Goal: Find specific page/section: Find specific page/section

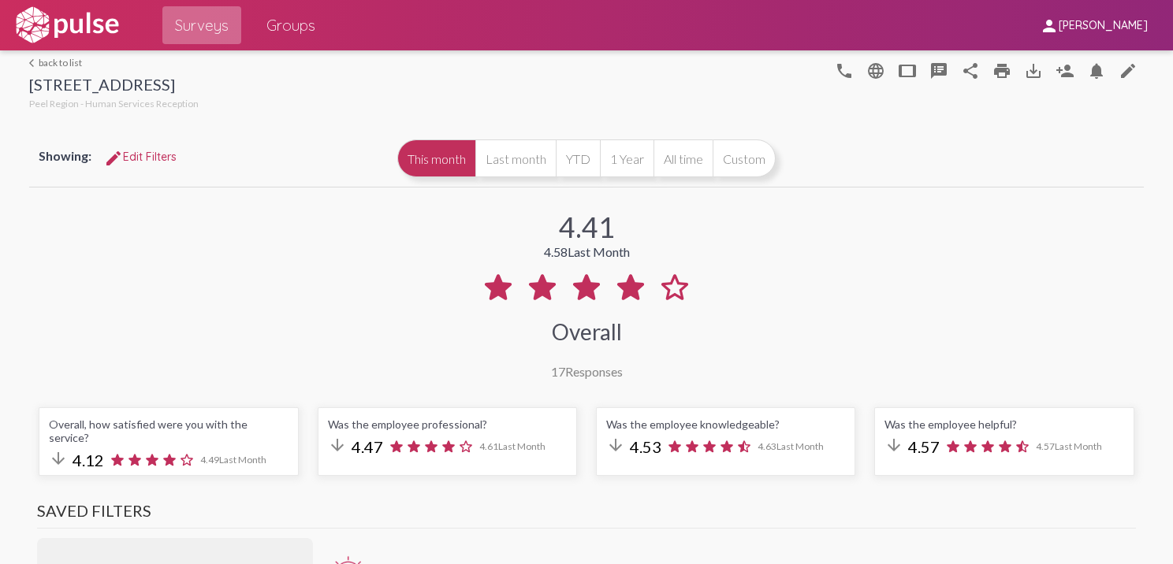
click at [196, 16] on span "Surveys" at bounding box center [202, 25] width 54 height 28
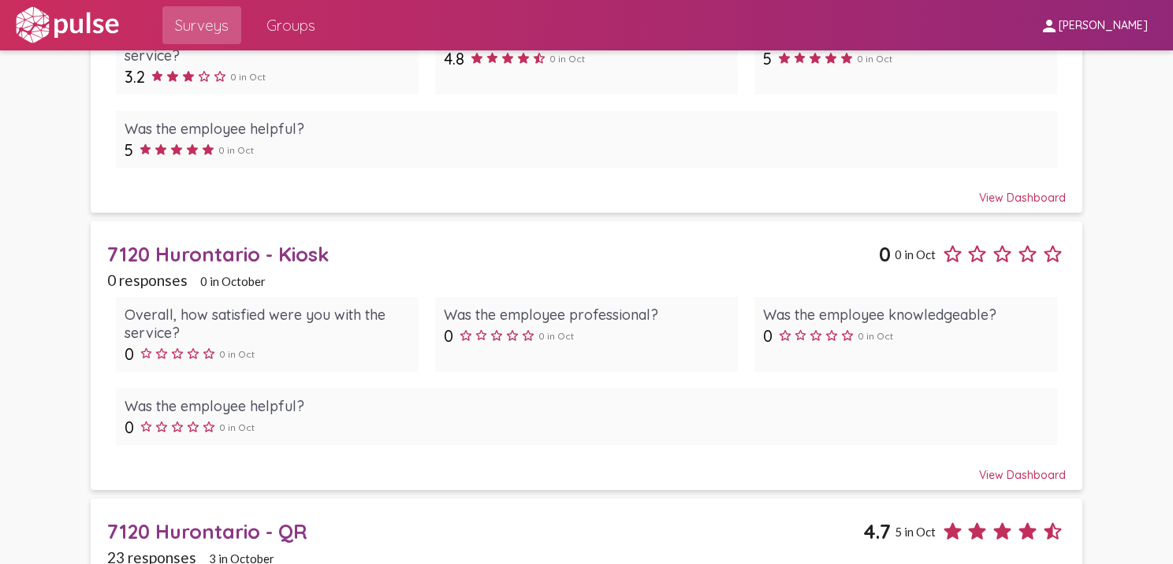
scroll to position [977, 0]
